Goal: Task Accomplishment & Management: Complete application form

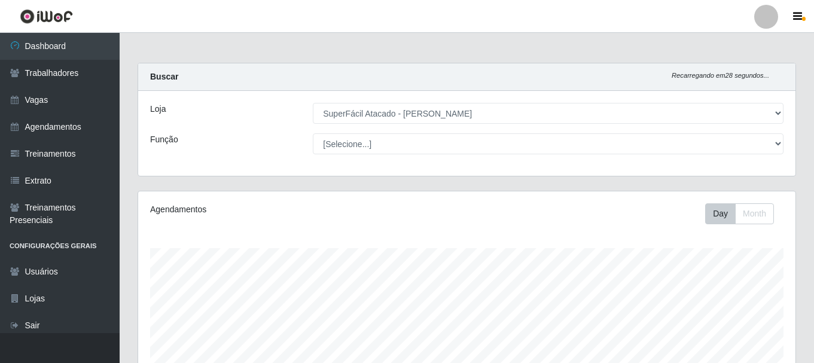
select select "399"
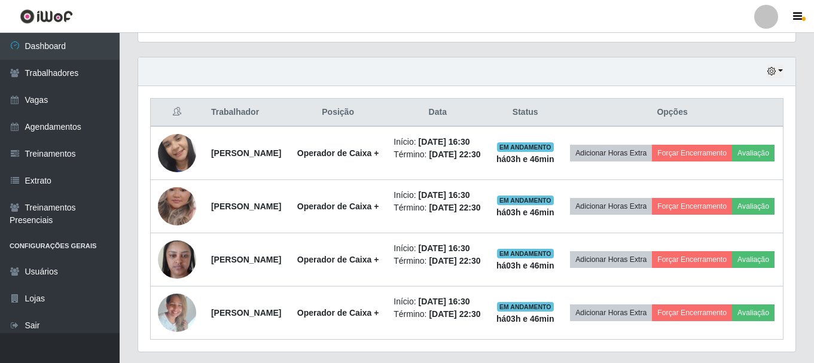
scroll to position [248, 658]
click at [42, 98] on link "Vagas" at bounding box center [60, 100] width 120 height 27
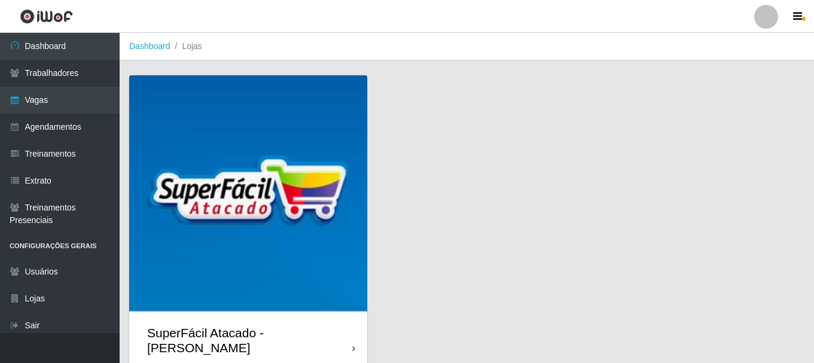
click at [226, 184] on img at bounding box center [248, 194] width 238 height 238
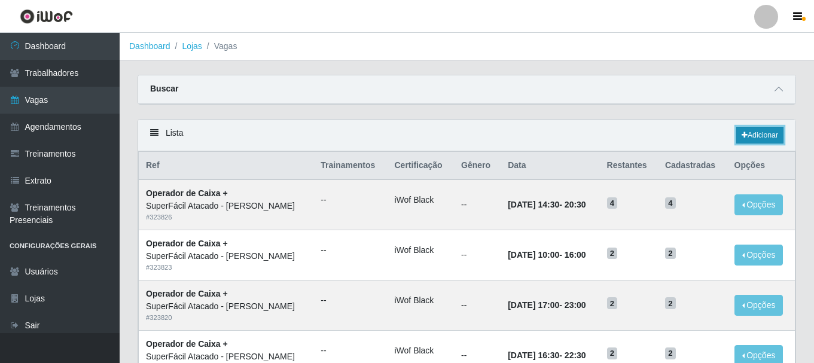
click at [764, 137] on link "Adicionar" at bounding box center [760, 135] width 47 height 17
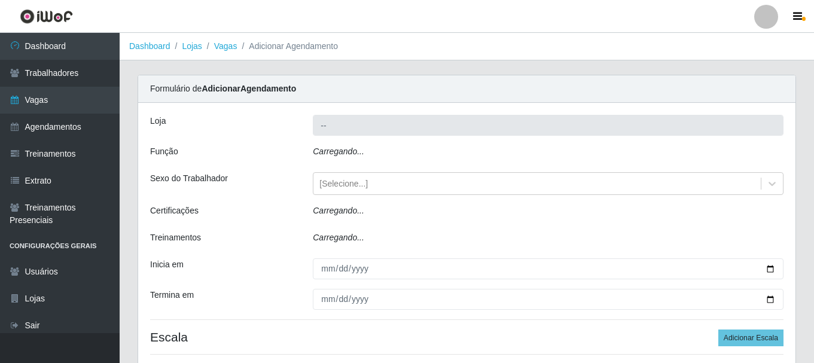
type input "SuperFácil Atacado - [PERSON_NAME]"
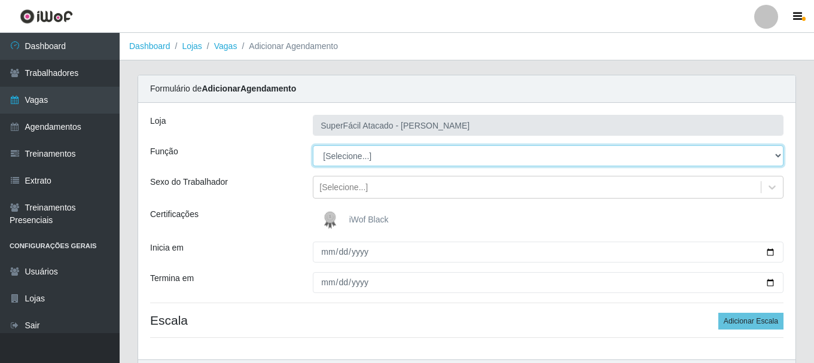
click at [353, 162] on select "[Selecione...] Embalador Embalador + Embalador ++ Operador de Caixa Operador de…" at bounding box center [548, 155] width 471 height 21
select select "72"
click at [313, 145] on select "[Selecione...] Embalador Embalador + Embalador ++ Operador de Caixa Operador de…" at bounding box center [548, 155] width 471 height 21
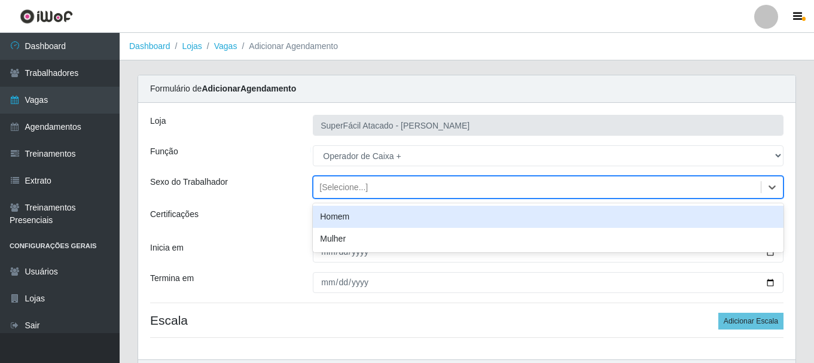
click at [452, 184] on div "[Selecione...]" at bounding box center [538, 188] width 448 height 20
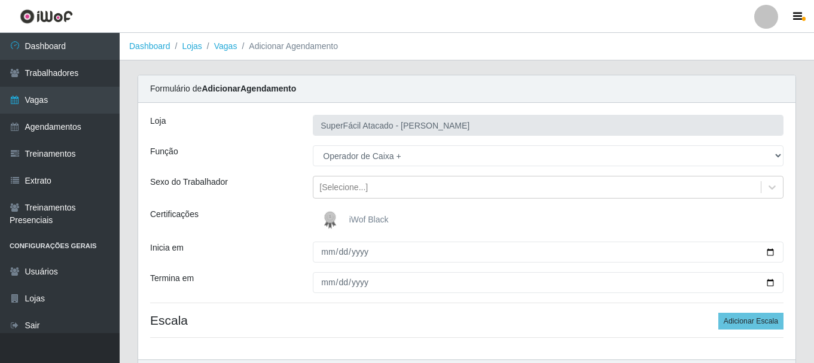
click at [257, 189] on div "Sexo do Trabalhador" at bounding box center [222, 187] width 163 height 23
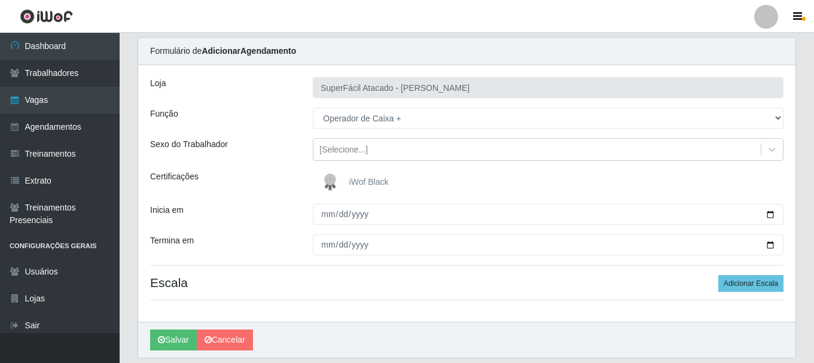
scroll to position [77, 0]
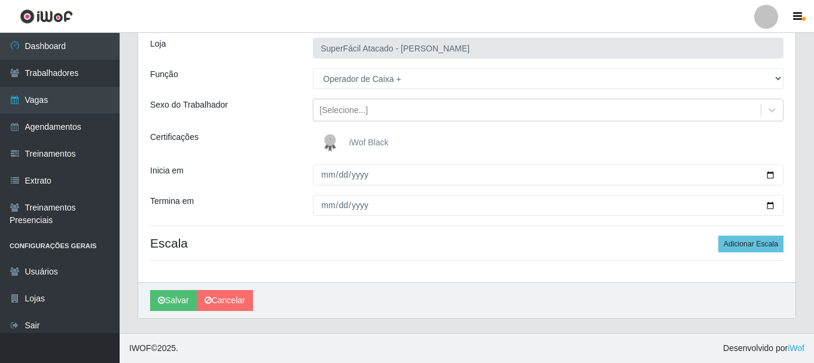
click at [369, 145] on span "iWof Black" at bounding box center [368, 143] width 39 height 10
click at [0, 0] on input "iWof Black" at bounding box center [0, 0] width 0 height 0
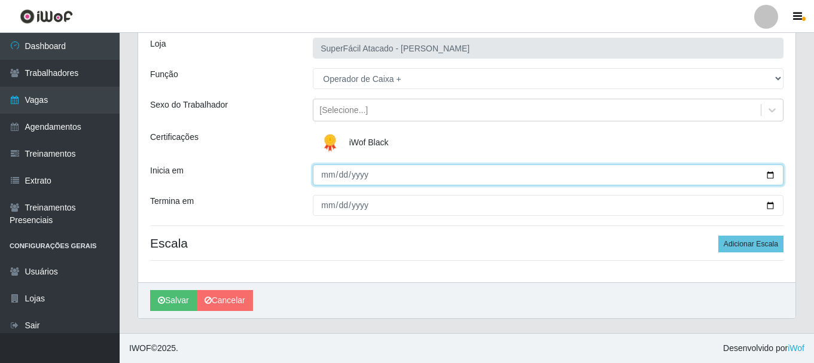
click at [385, 172] on input "Inicia em" at bounding box center [548, 175] width 471 height 21
click at [772, 180] on input "Inicia em" at bounding box center [548, 175] width 471 height 21
type input "[DATE]"
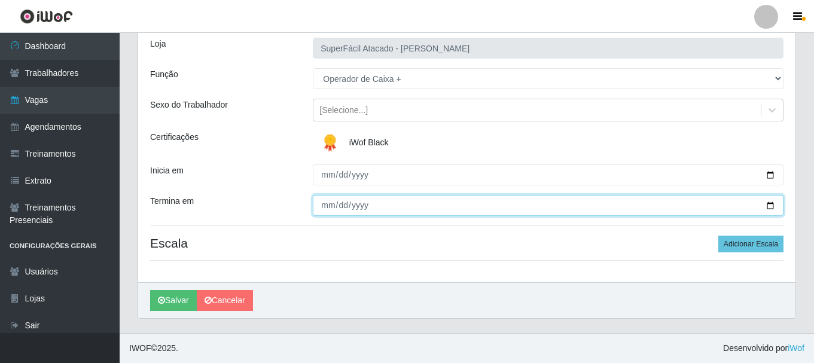
click at [398, 202] on input "Termina em" at bounding box center [548, 205] width 471 height 21
click at [766, 200] on input "Termina em" at bounding box center [548, 205] width 471 height 21
type input "[DATE]"
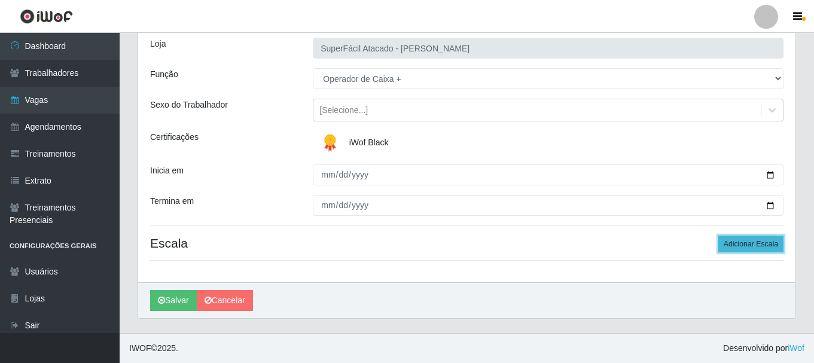
click at [761, 249] on button "Adicionar Escala" at bounding box center [751, 244] width 65 height 17
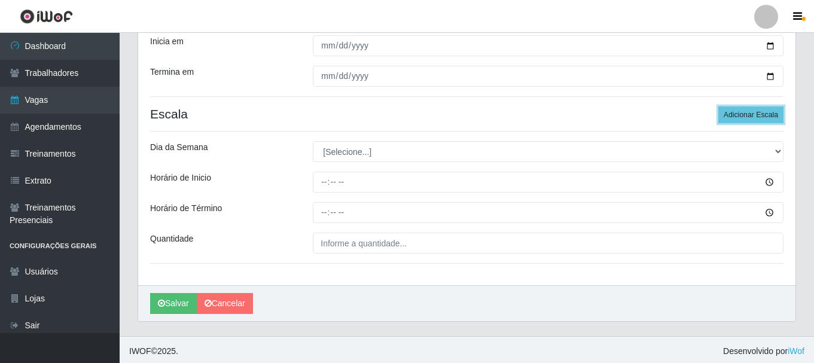
scroll to position [209, 0]
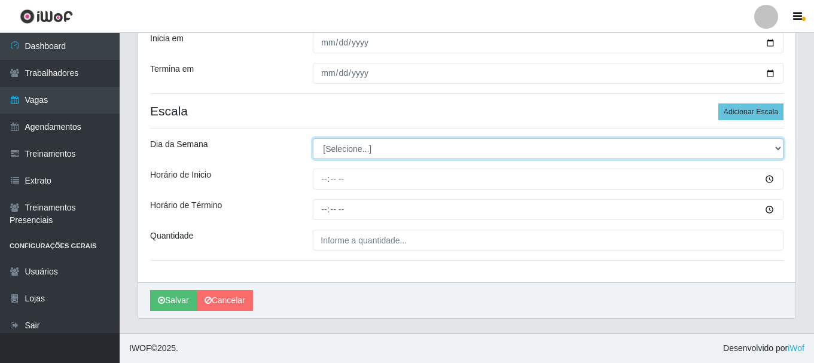
click at [413, 148] on select "[Selecione...] Segunda Terça Quarta Quinta Sexta Sábado Domingo" at bounding box center [548, 148] width 471 height 21
select select "0"
click at [313, 138] on select "[Selecione...] Segunda Terça Quarta Quinta Sexta Sábado Domingo" at bounding box center [548, 148] width 471 height 21
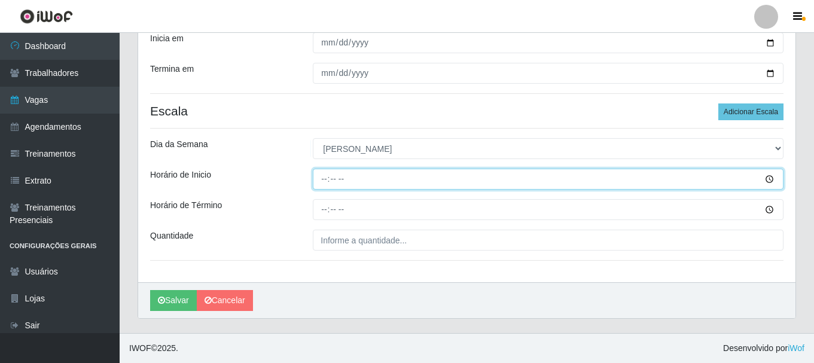
click at [769, 180] on input "Horário de Inicio" at bounding box center [548, 179] width 471 height 21
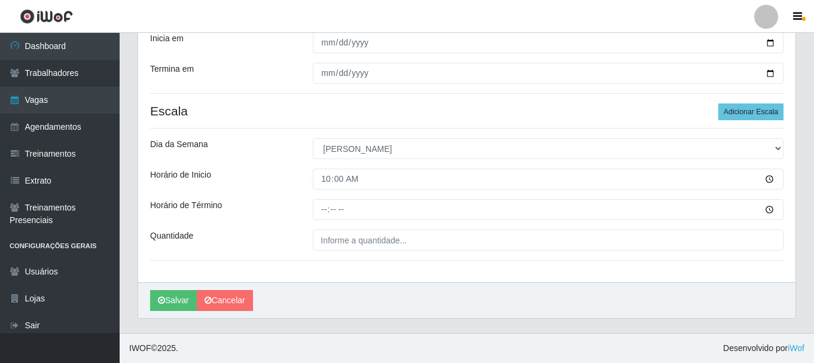
type input "10:00"
click at [586, 322] on div "Carregando... Formulário de Adicionar Agendamento Loja SuperFácil Atacado - [PE…" at bounding box center [467, 99] width 677 height 468
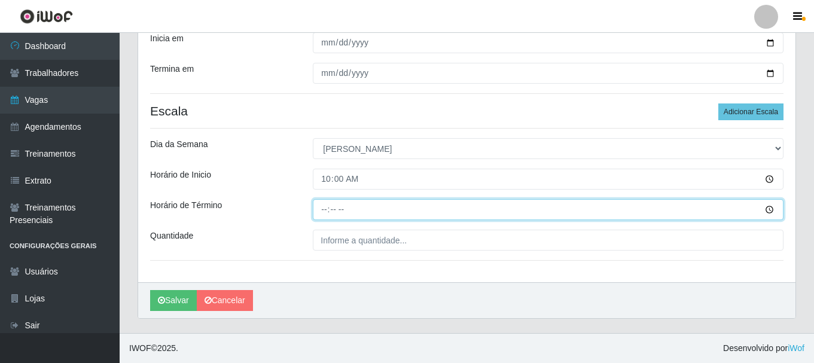
click at [767, 208] on input "Horário de Término" at bounding box center [548, 209] width 471 height 21
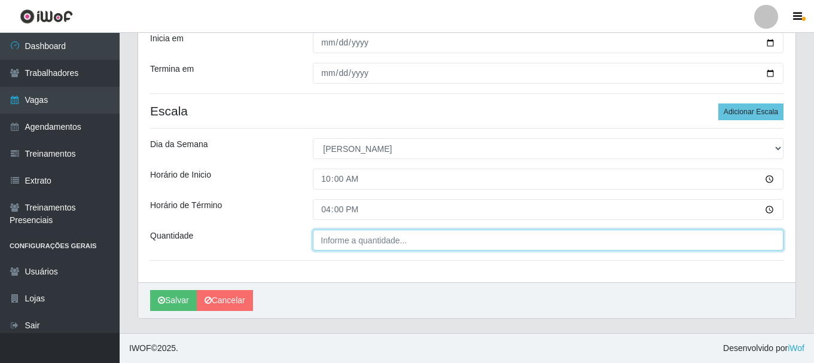
type input "16:00"
type input "___"
click at [439, 241] on input "___" at bounding box center [548, 240] width 471 height 21
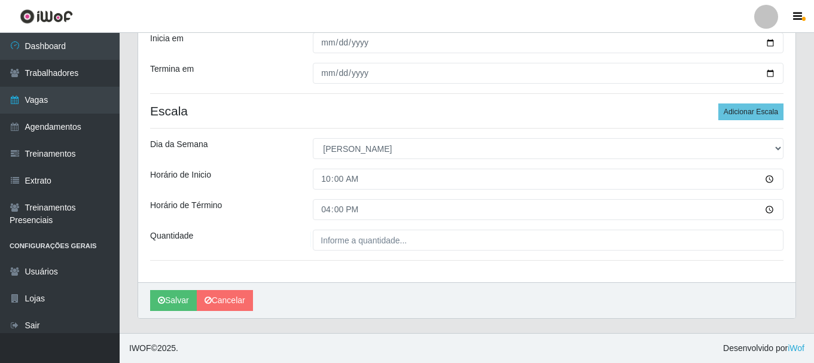
click at [277, 237] on div "Quantidade" at bounding box center [222, 240] width 163 height 21
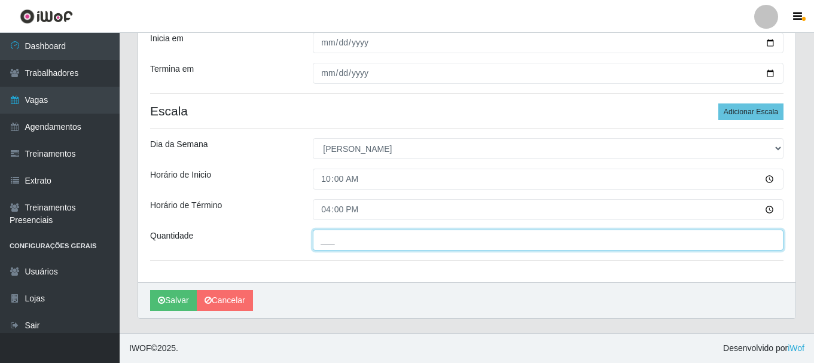
click at [367, 238] on input "___" at bounding box center [548, 240] width 471 height 21
type input "01_"
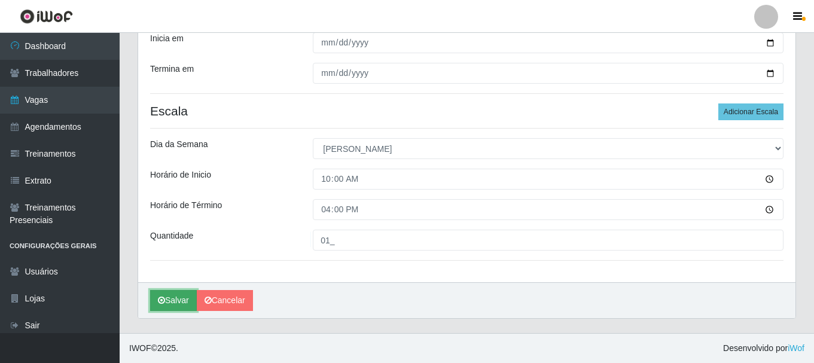
click at [173, 301] on button "Salvar" at bounding box center [173, 300] width 47 height 21
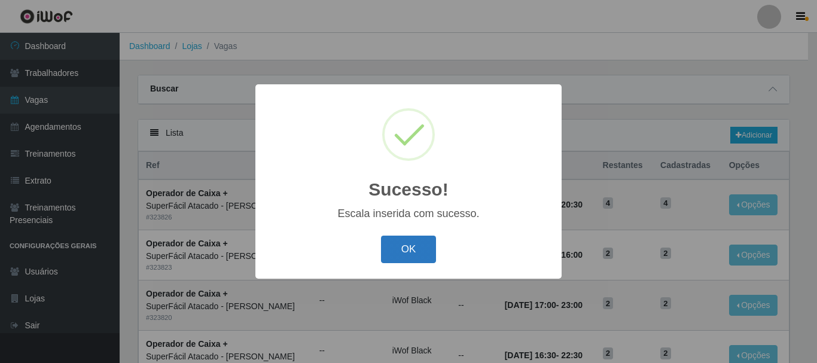
click at [412, 250] on button "OK" at bounding box center [409, 250] width 56 height 28
